Goal: Information Seeking & Learning: Understand process/instructions

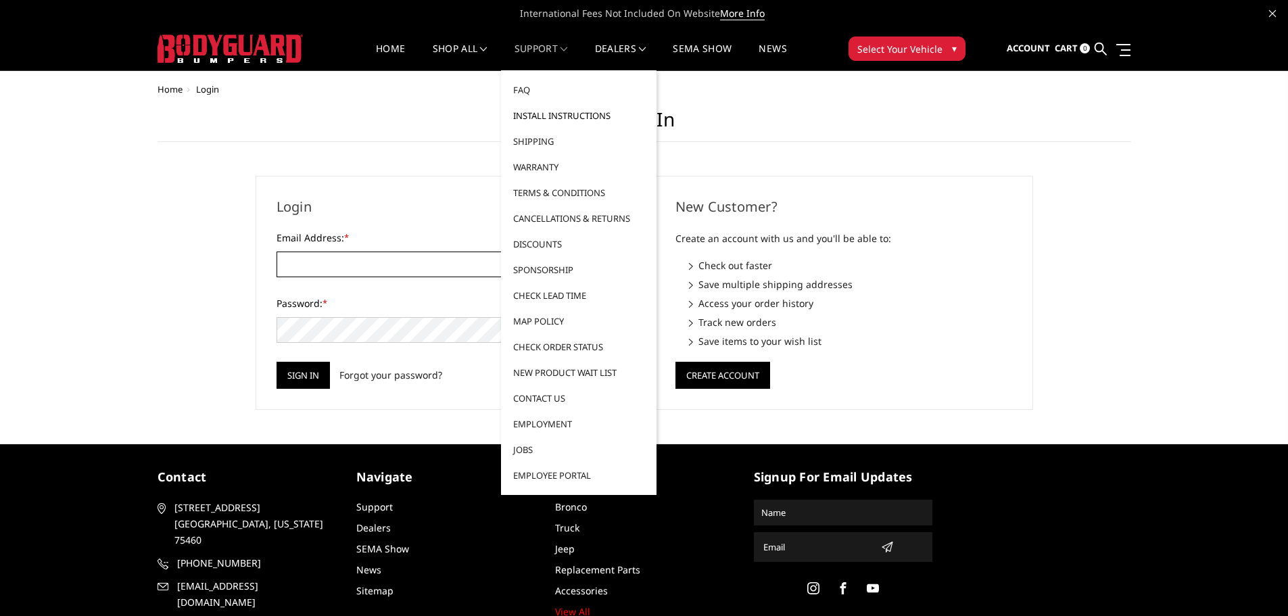
type input "JWCCPLUS@HOTMAIL.COM"
click at [535, 119] on link "Install Instructions" at bounding box center [579, 116] width 145 height 26
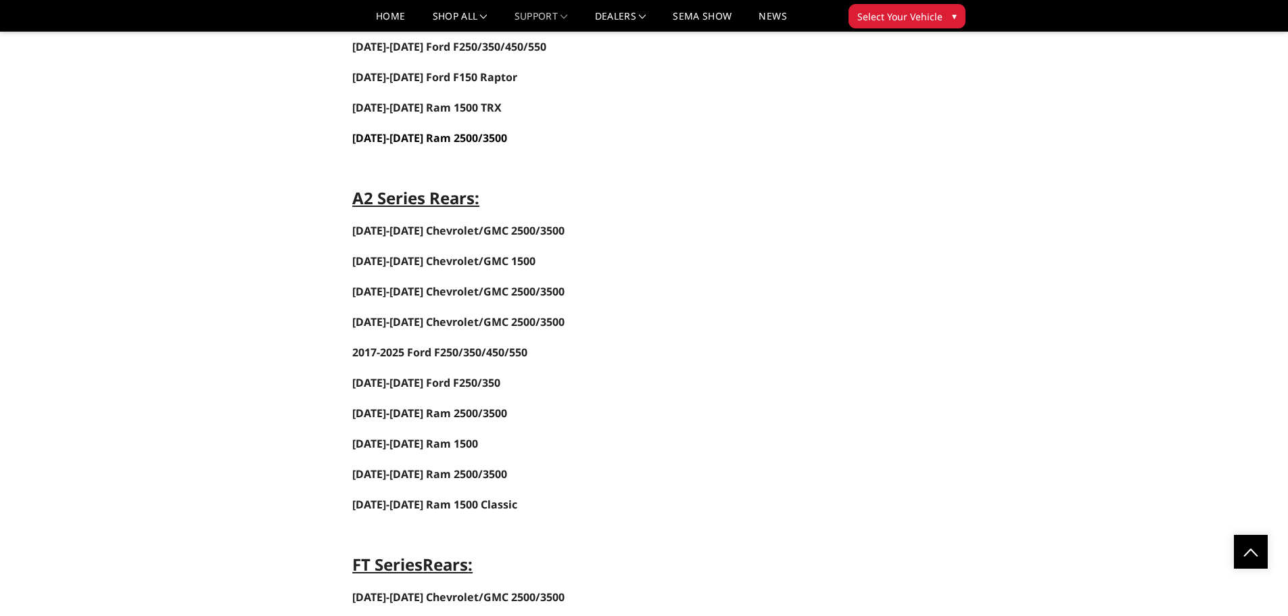
scroll to position [2367, 0]
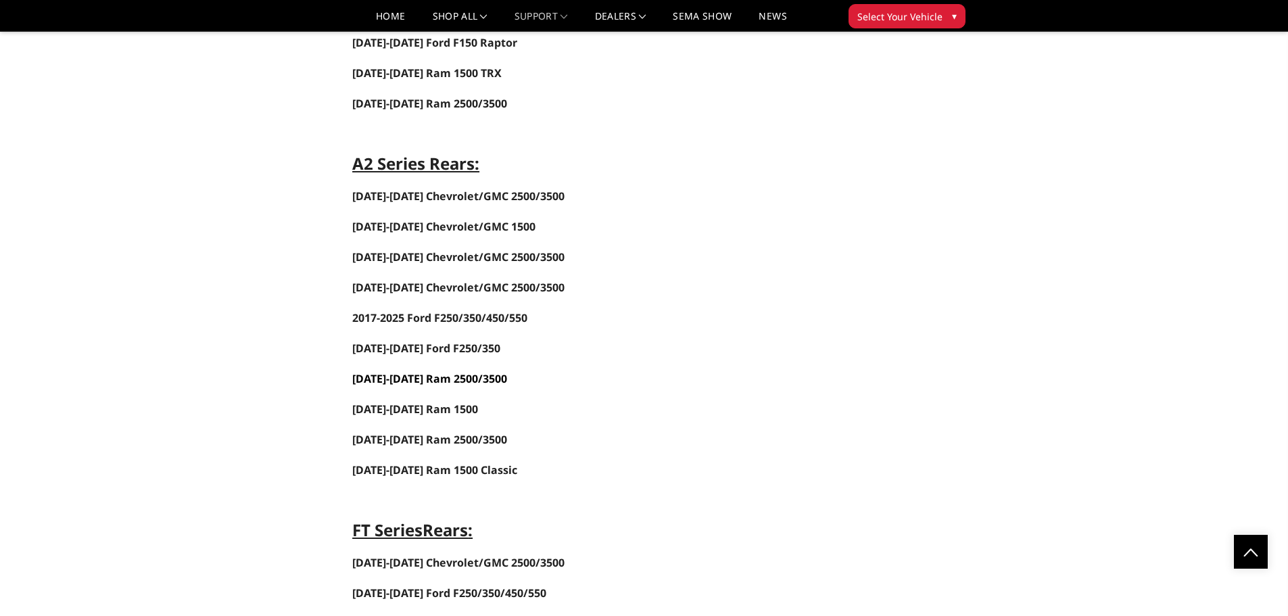
click at [452, 380] on link "[DATE]-[DATE] Ram 2500/3500" at bounding box center [429, 378] width 155 height 15
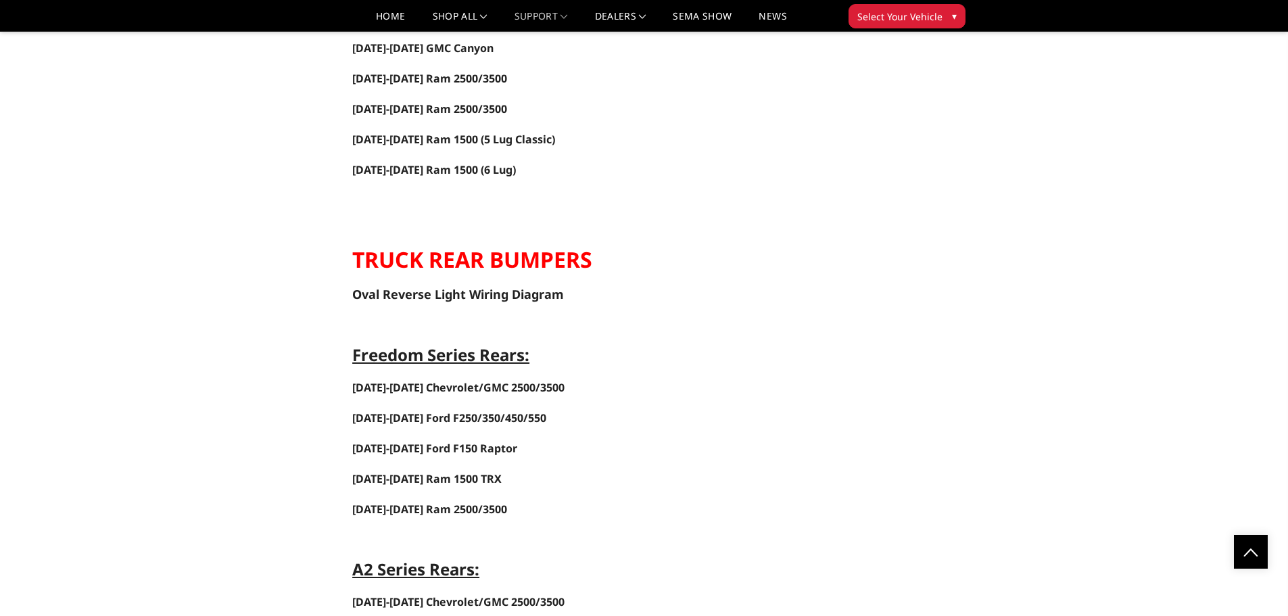
scroll to position [2029, 0]
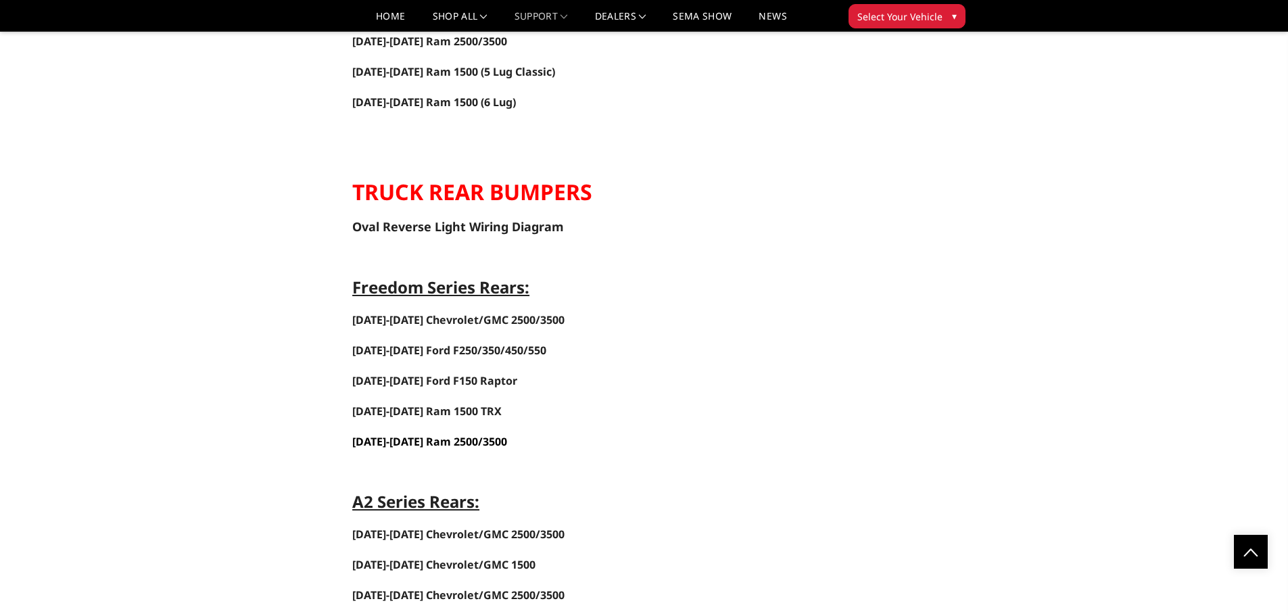
click at [462, 442] on span "[DATE]-[DATE] Ram 2500/3500" at bounding box center [429, 441] width 155 height 15
